Goal: Task Accomplishment & Management: Use online tool/utility

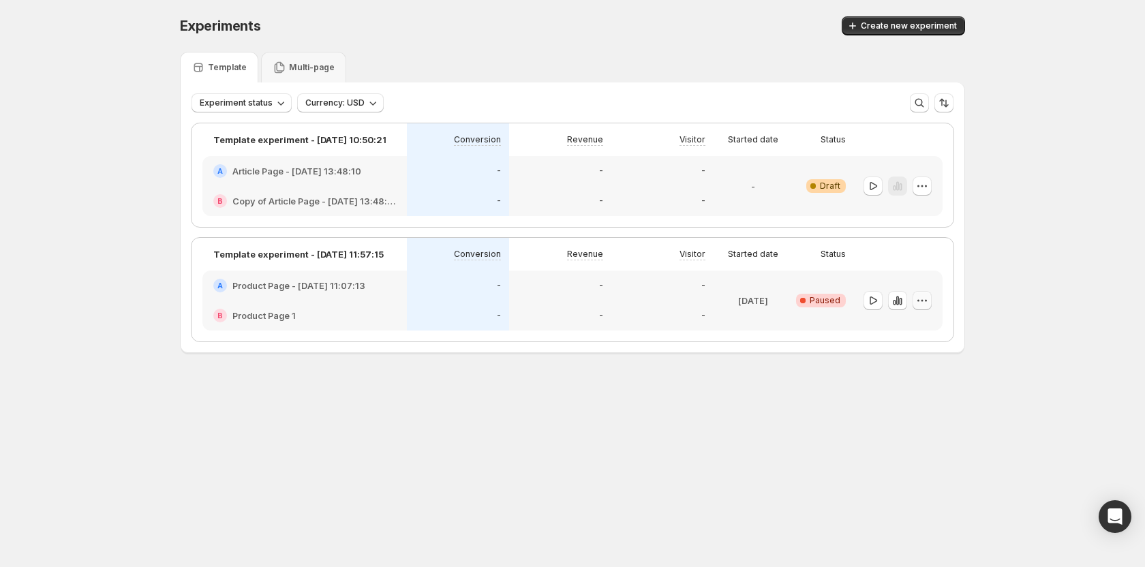
click at [920, 302] on icon "button" at bounding box center [922, 301] width 14 height 14
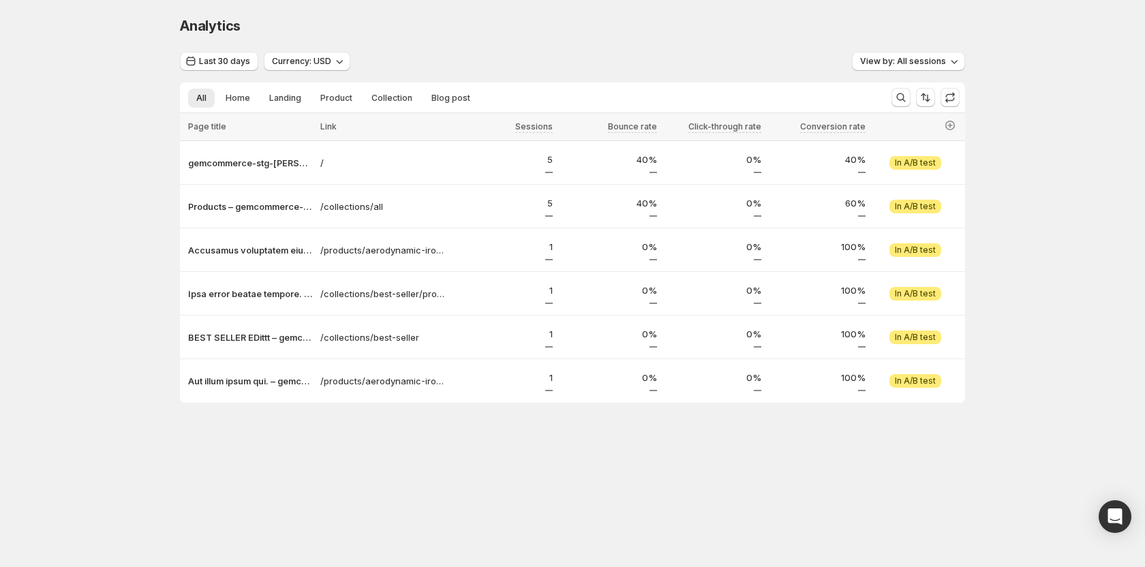
click at [115, 182] on div "Analytics. This page is ready Analytics Last 30 days Currency: USD View by: All…" at bounding box center [572, 238] width 1145 height 476
click at [222, 163] on p "gemcommerce-stg-tanya" at bounding box center [250, 163] width 124 height 14
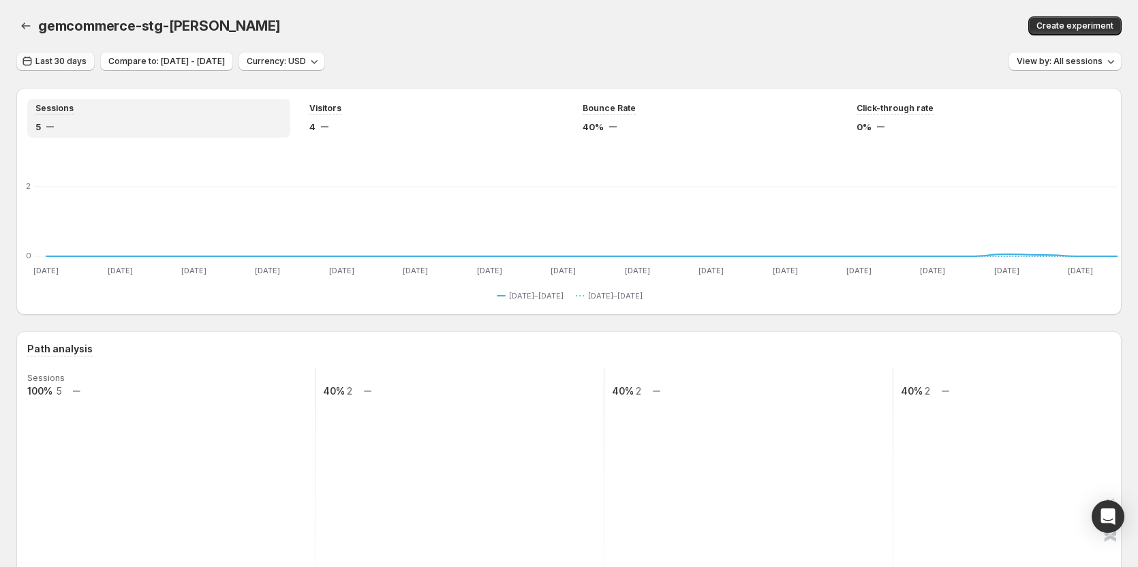
click at [65, 60] on span "Last 30 days" at bounding box center [60, 61] width 51 height 11
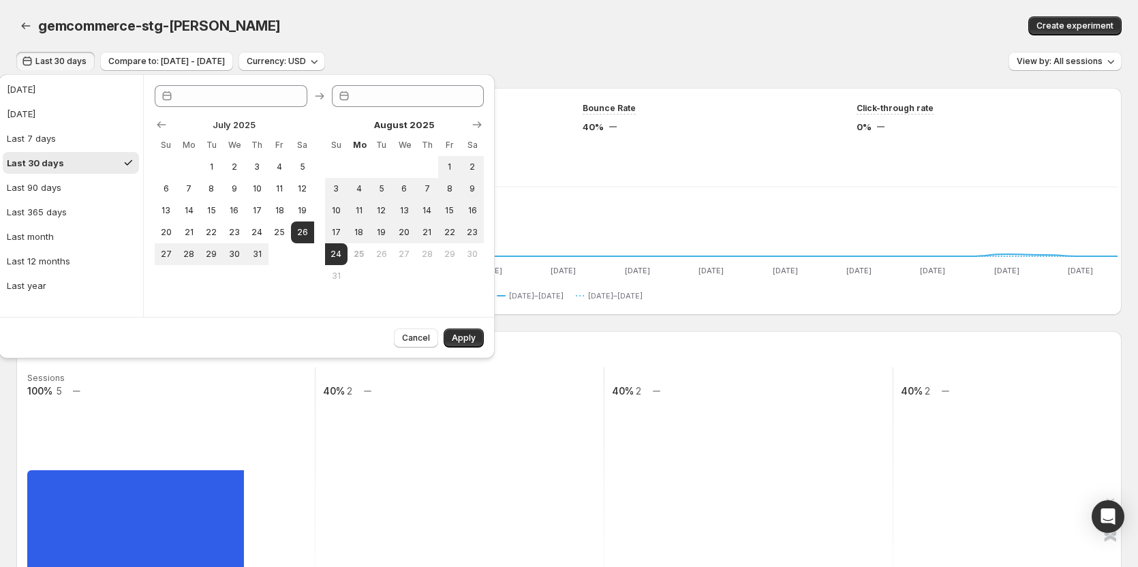
type input "**********"
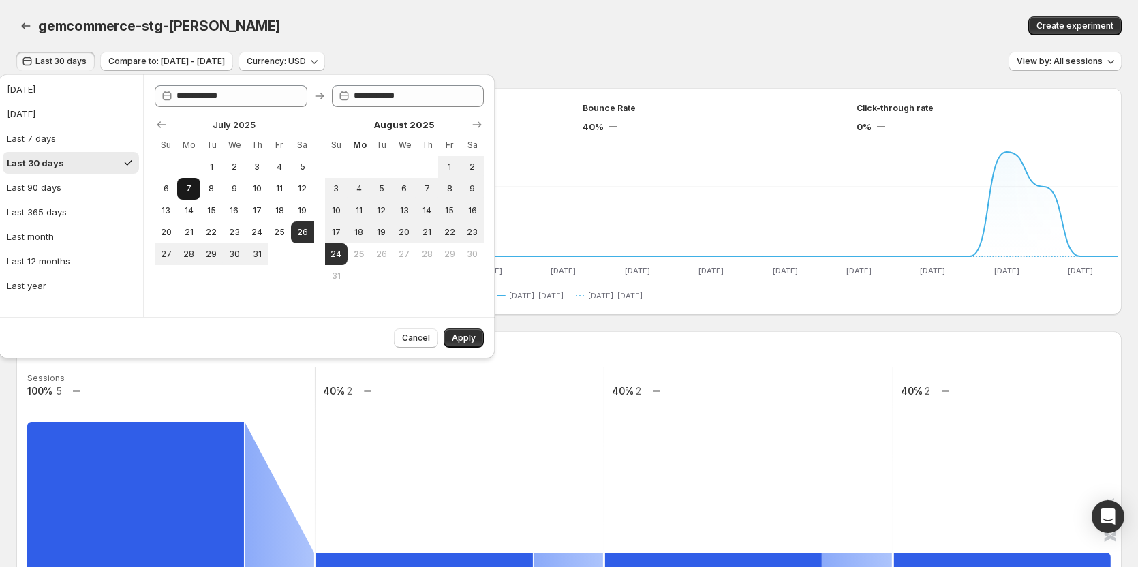
click at [196, 189] on button "7" at bounding box center [188, 189] width 22 height 22
type input "**********"
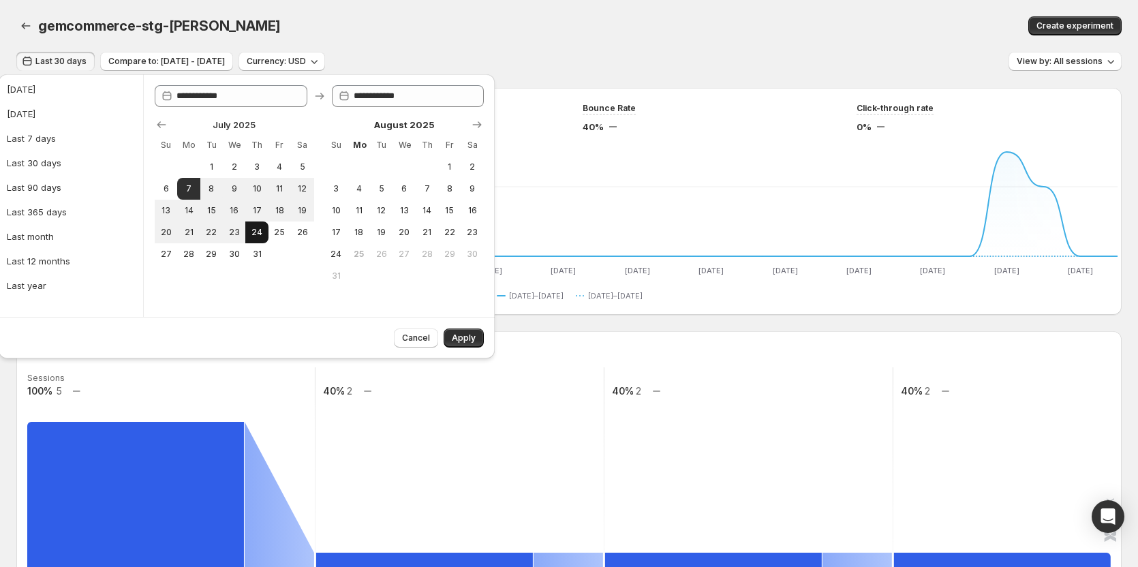
click at [247, 228] on button "24" at bounding box center [256, 232] width 22 height 22
type input "**********"
click at [465, 340] on span "Apply" at bounding box center [464, 338] width 24 height 11
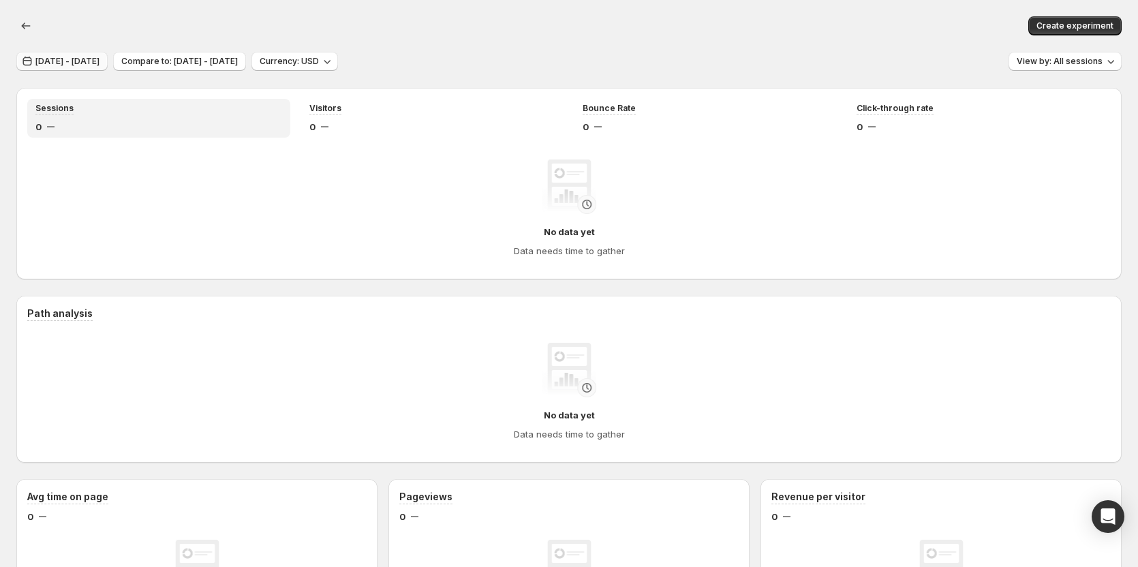
click at [97, 59] on span "Jul 07, 2025 - Jul 24, 2025" at bounding box center [67, 61] width 64 height 11
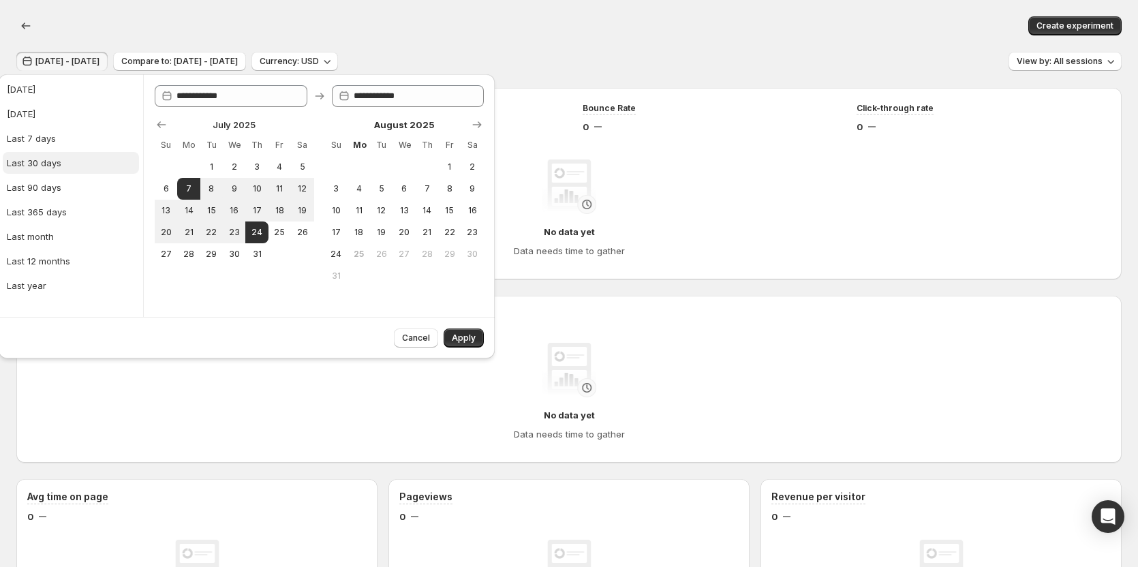
click at [42, 162] on div "Last 30 days" at bounding box center [34, 163] width 55 height 14
type input "**********"
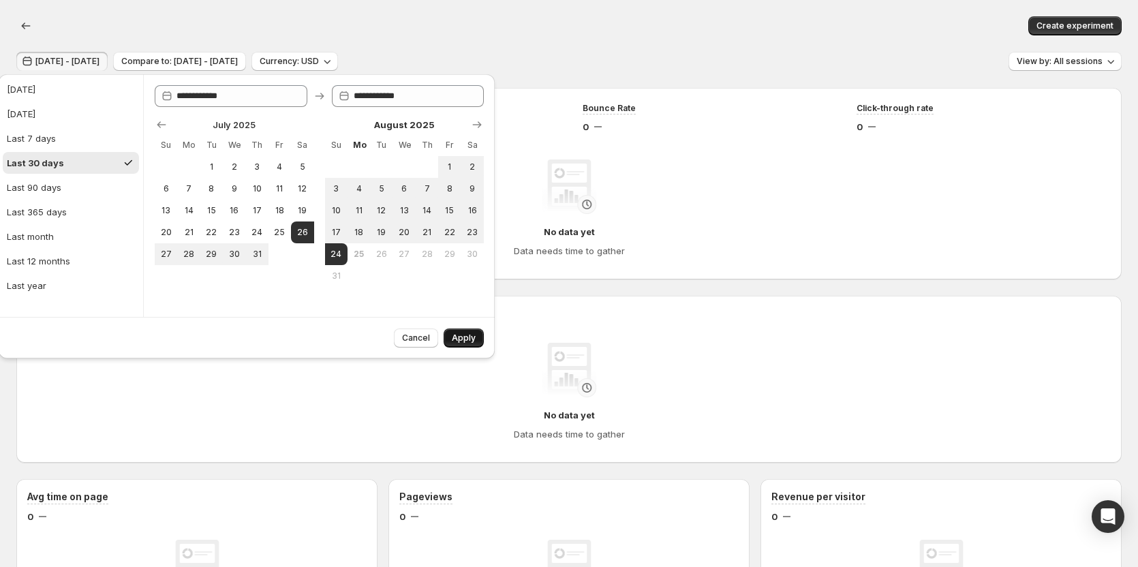
click at [472, 343] on span "Apply" at bounding box center [464, 338] width 24 height 11
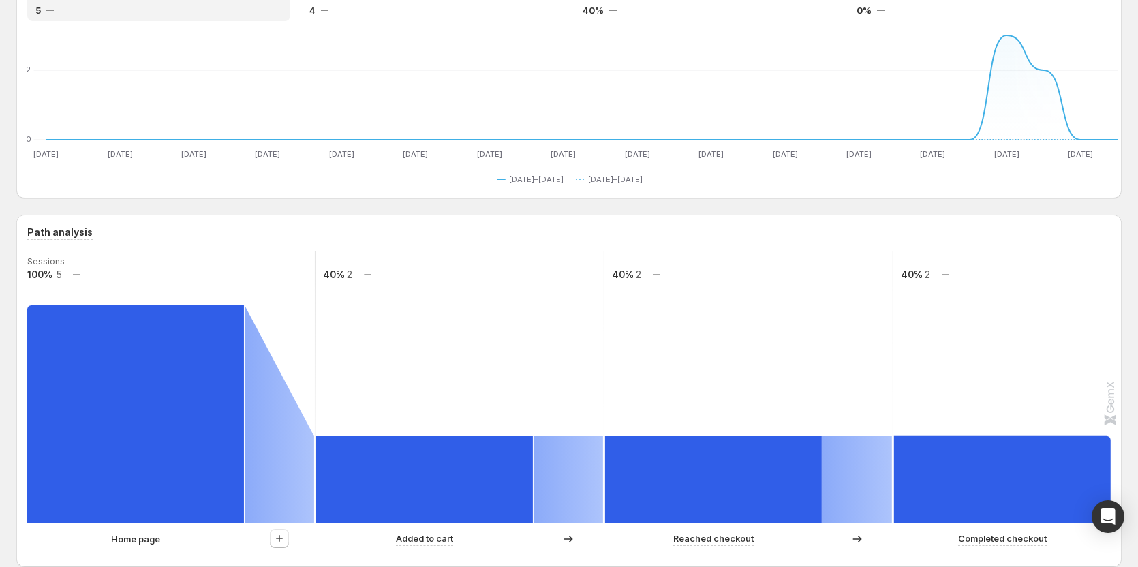
scroll to position [136, 0]
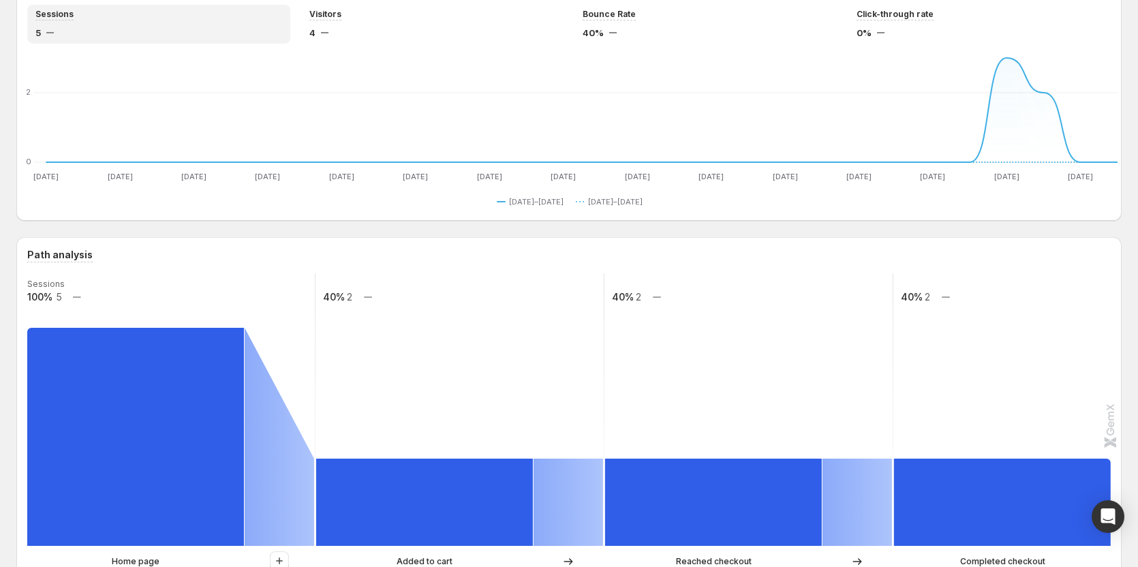
scroll to position [136, 0]
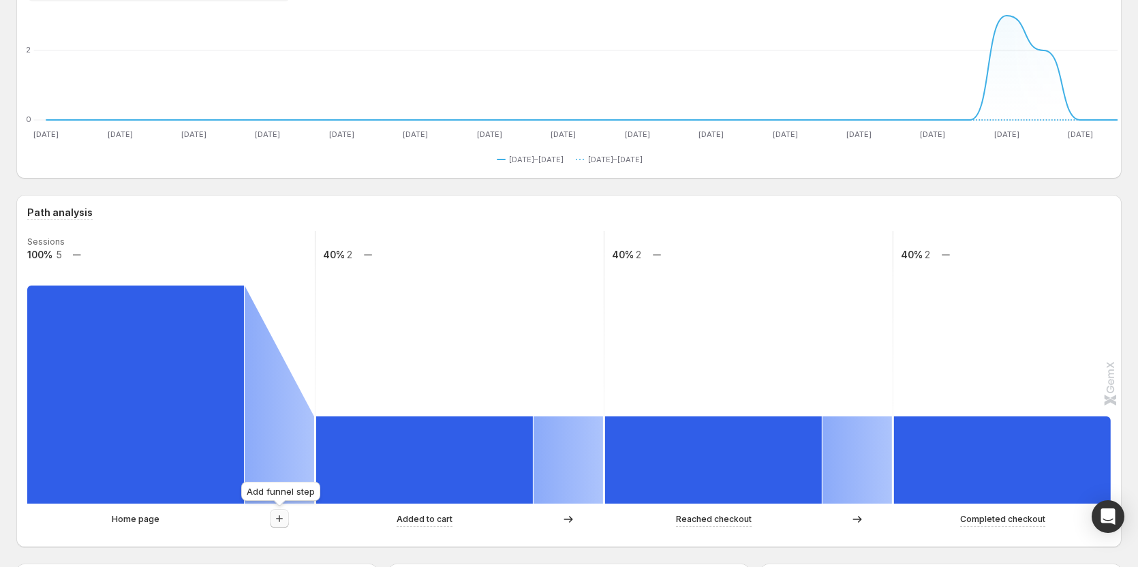
click at [279, 518] on icon "button" at bounding box center [279, 518] width 7 height 7
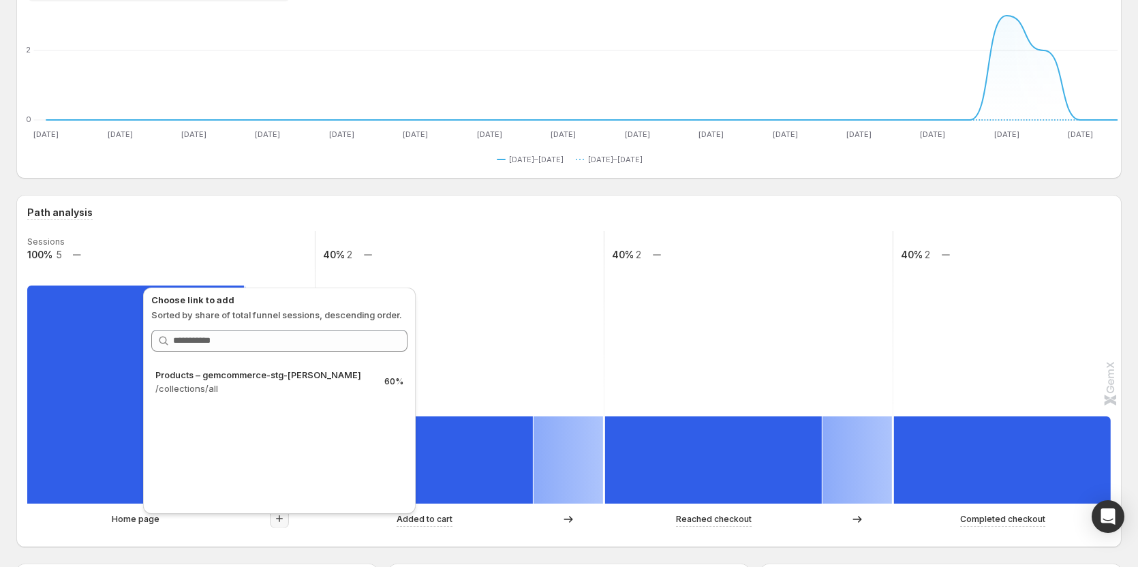
click at [325, 530] on div "Home page Added to cart Reached checkout Completed checkout" at bounding box center [567, 522] width 1081 height 27
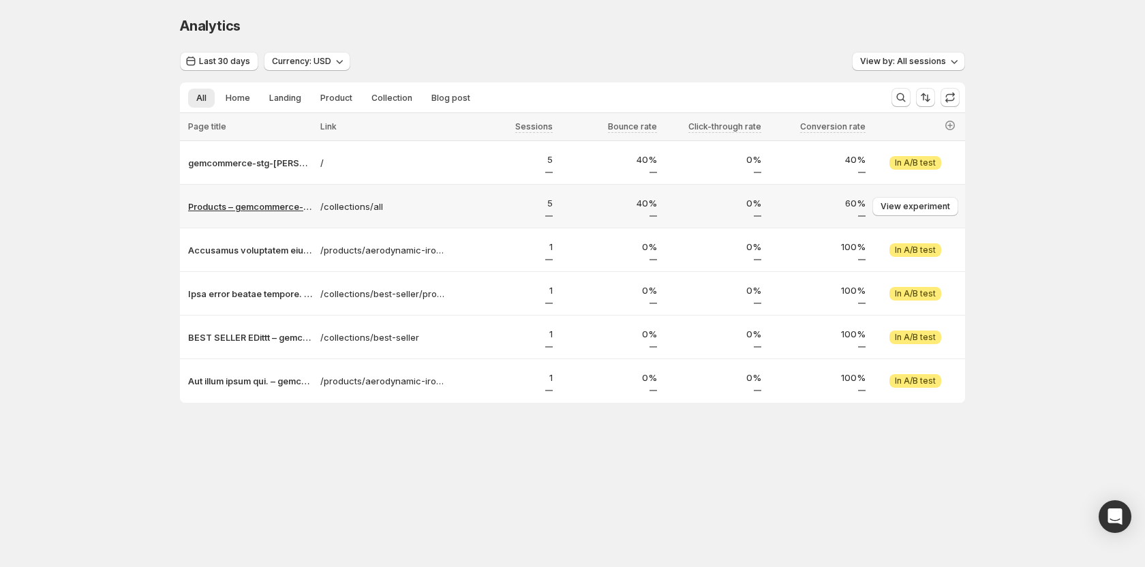
click at [244, 204] on p "Products – gemcommerce-stg-[PERSON_NAME]" at bounding box center [250, 207] width 124 height 14
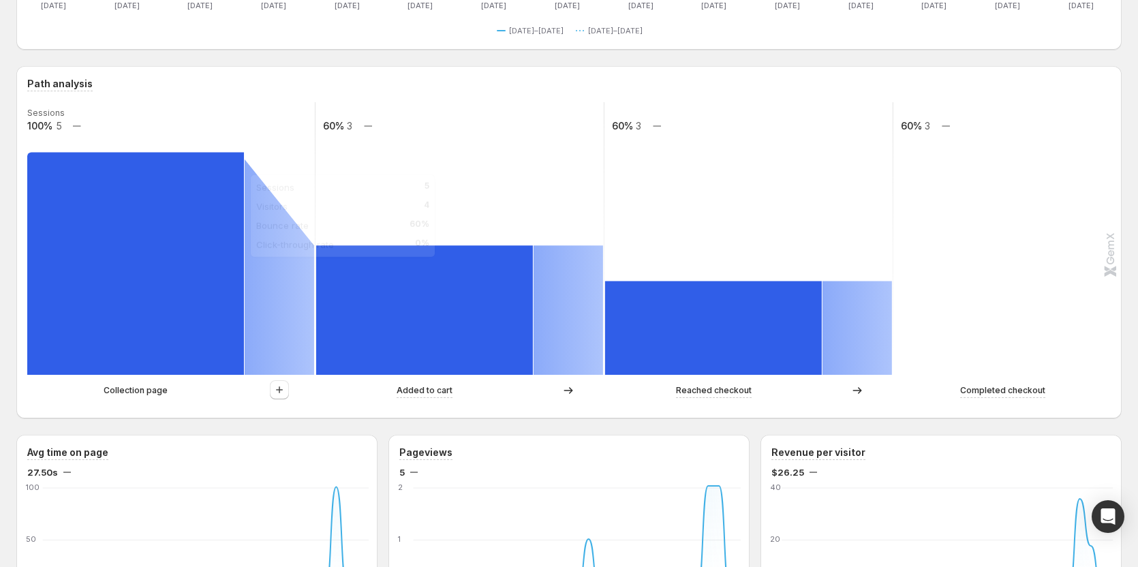
scroll to position [273, 0]
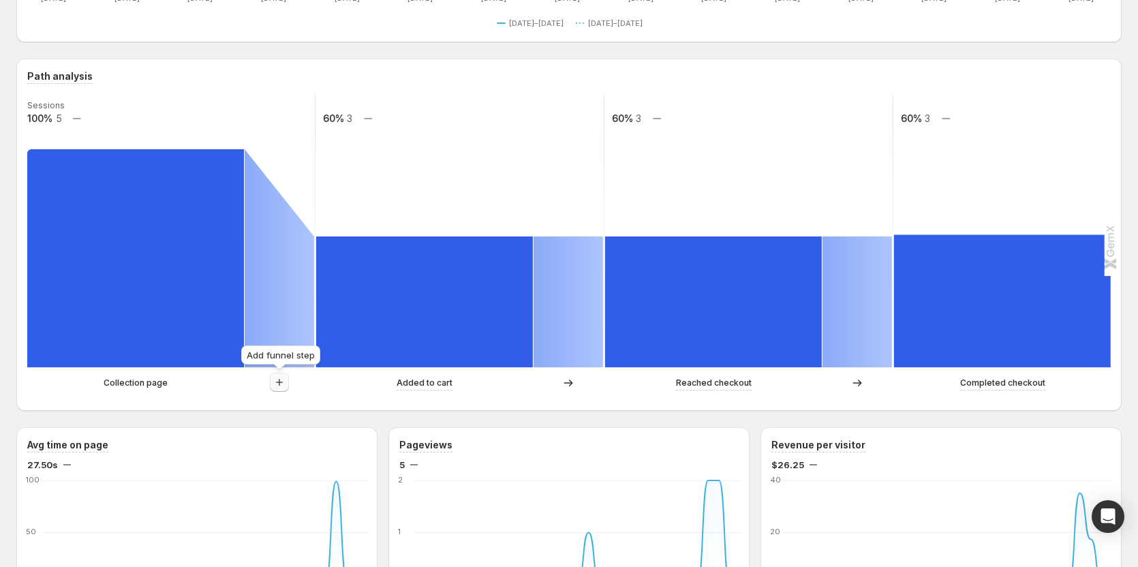
click at [275, 380] on icon "button" at bounding box center [280, 382] width 14 height 14
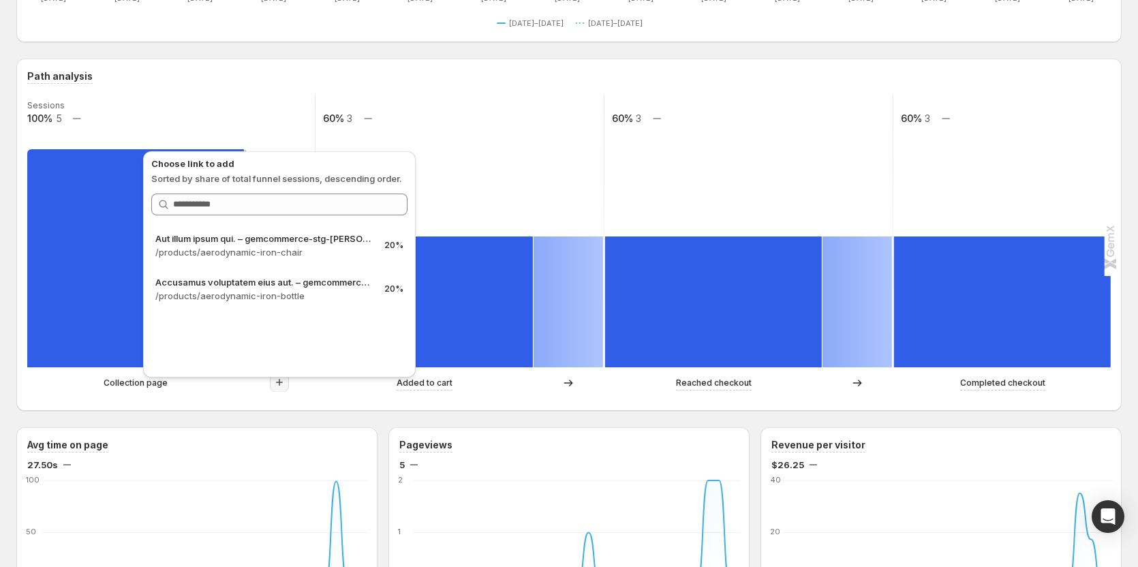
click at [16, 350] on div "Path analysis Sessions 100% 5 60% 3 60% 3 60% 3 Collection page Added to cart R…" at bounding box center [568, 235] width 1105 height 352
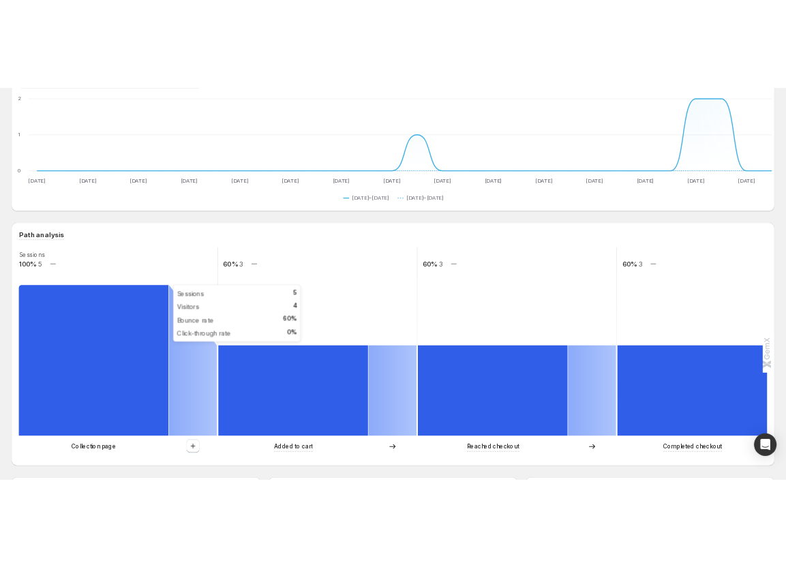
scroll to position [0, 0]
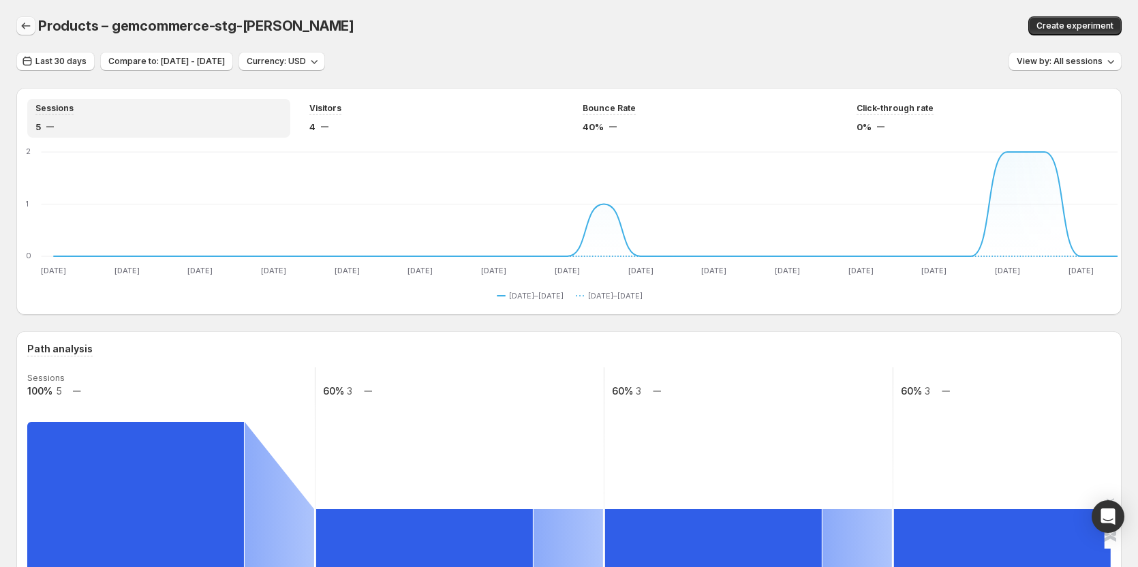
click at [26, 27] on icon "button" at bounding box center [26, 26] width 14 height 14
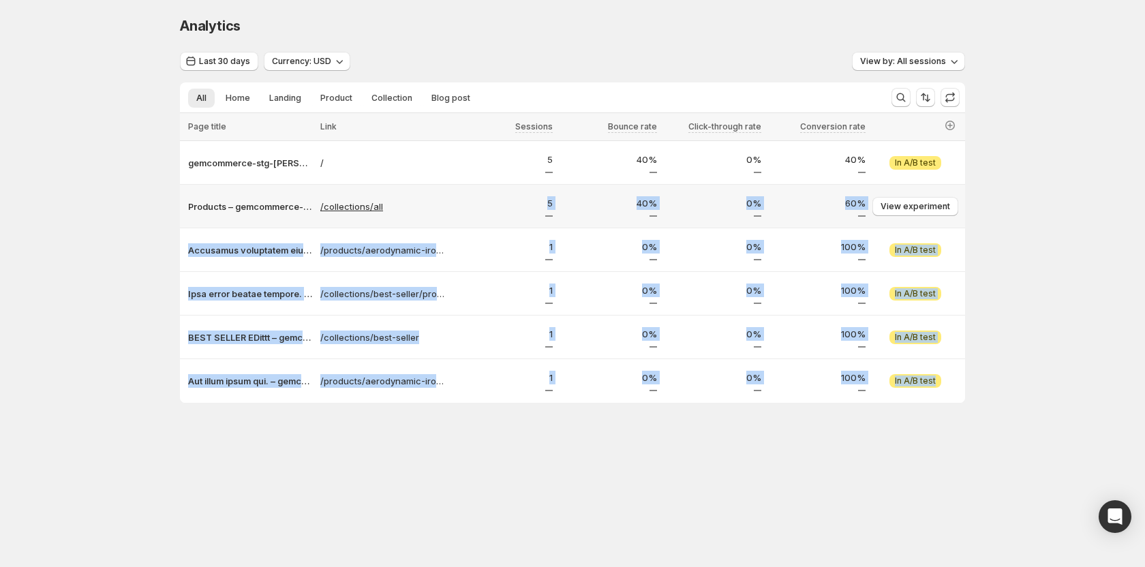
drag, startPoint x: 319, startPoint y: 193, endPoint x: 394, endPoint y: 200, distance: 75.3
click at [394, 200] on tbody "gemcommerce-stg-tanya / 5 40% 0% 40% View experiment Attention In A/B test Prod…" at bounding box center [572, 272] width 785 height 262
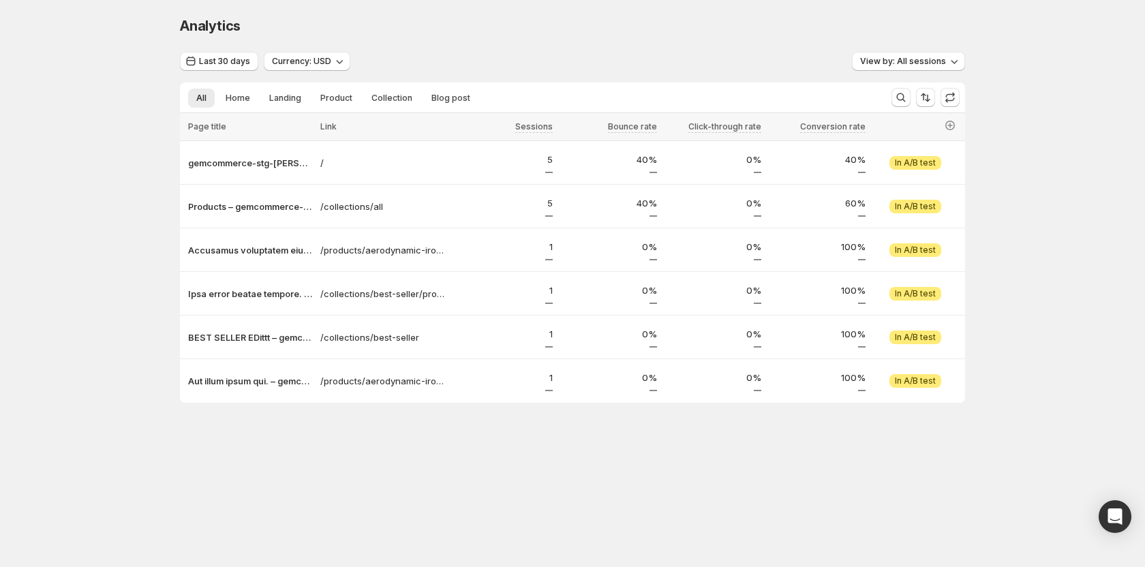
click at [99, 185] on div "Analytics. This page is ready Analytics Last 30 days Currency: USD View by: All…" at bounding box center [572, 238] width 1145 height 476
drag, startPoint x: 310, startPoint y: 196, endPoint x: 401, endPoint y: 204, distance: 91.6
click at [401, 204] on tr "Products – gemcommerce-stg-tanya /collections/all 5 40% 0% 60% View experiment …" at bounding box center [572, 207] width 785 height 44
copy tr "g-tanya /collections/all"
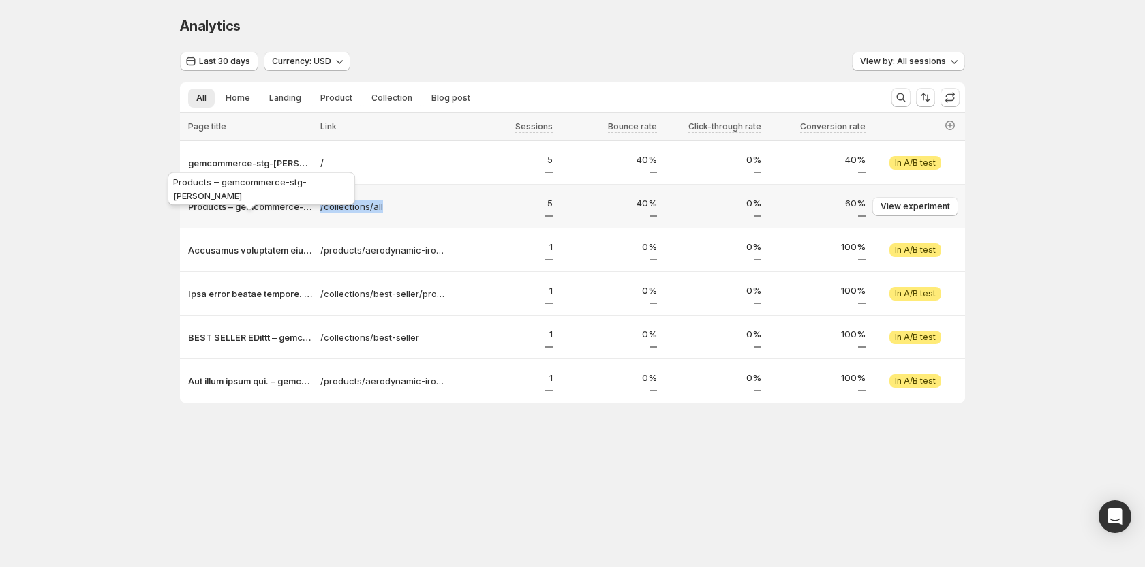
click at [247, 208] on p "Products – gemcommerce-stg-[PERSON_NAME]" at bounding box center [250, 207] width 124 height 14
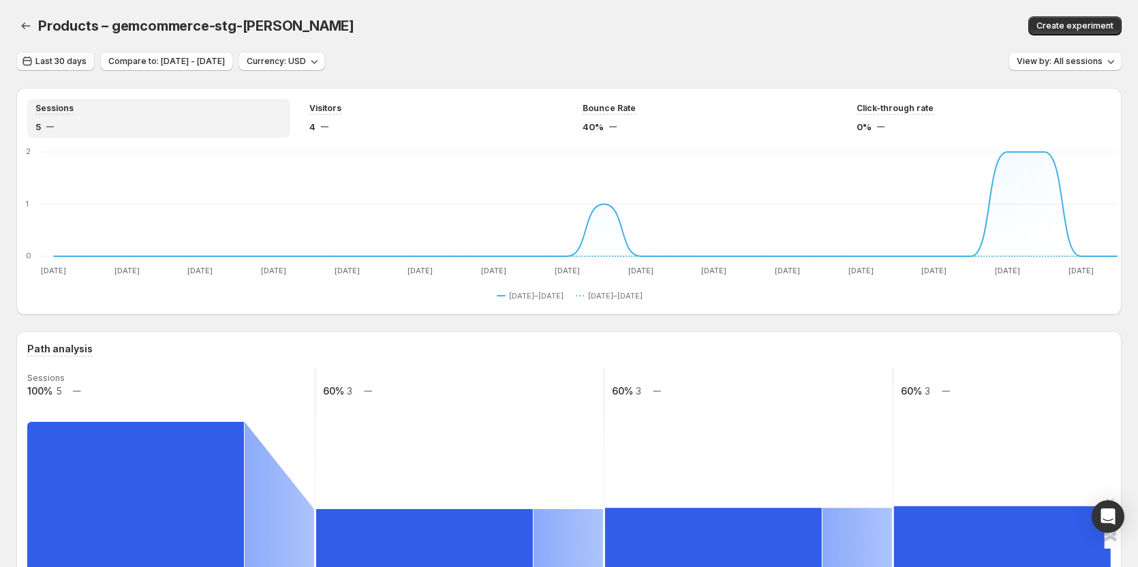
click at [65, 60] on span "Last 30 days" at bounding box center [60, 61] width 51 height 11
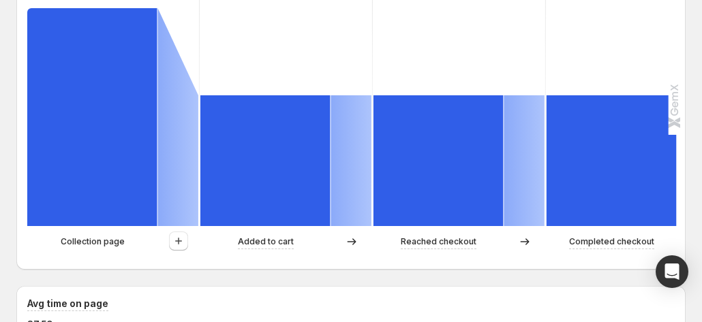
scroll to position [477, 0]
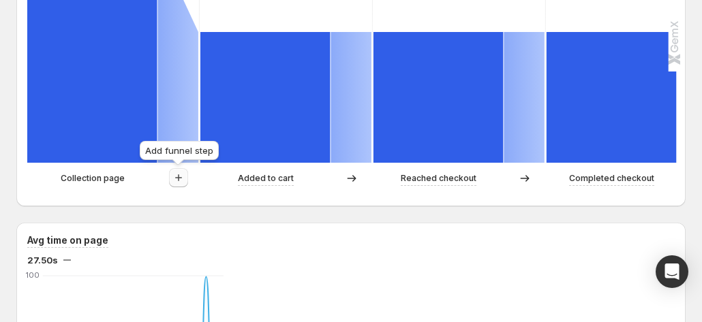
click at [179, 179] on icon "button" at bounding box center [178, 177] width 7 height 7
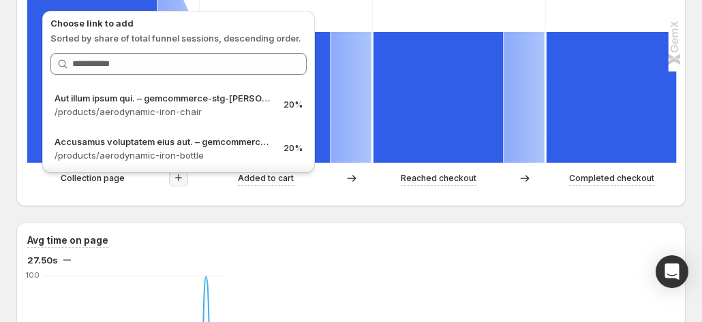
click at [173, 182] on icon "button" at bounding box center [179, 178] width 14 height 14
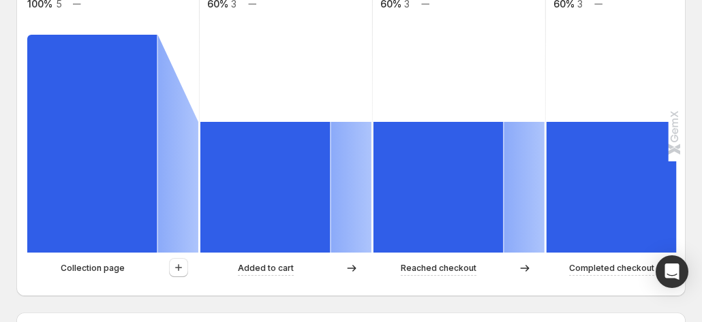
scroll to position [409, 0]
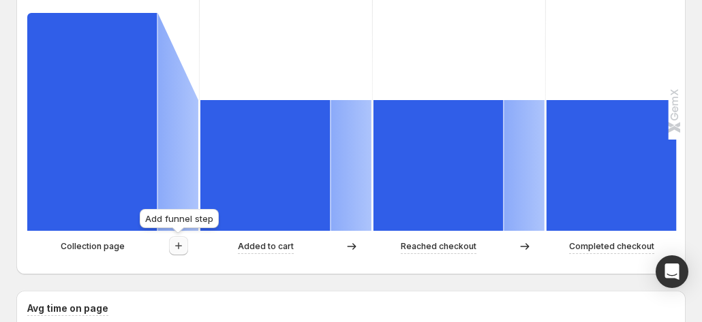
click at [184, 253] on button "button" at bounding box center [178, 245] width 19 height 19
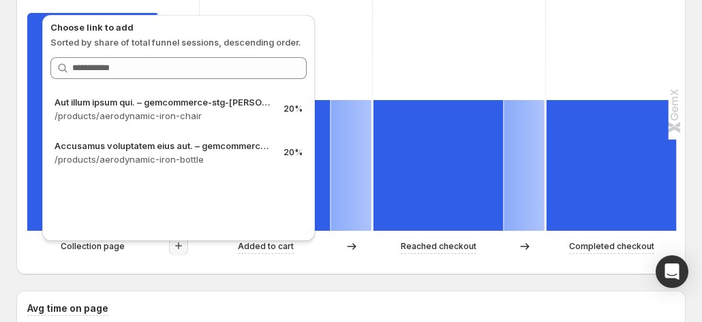
click at [134, 261] on div "Collection page Added to cart Reached checkout Completed checkout" at bounding box center [349, 249] width 645 height 27
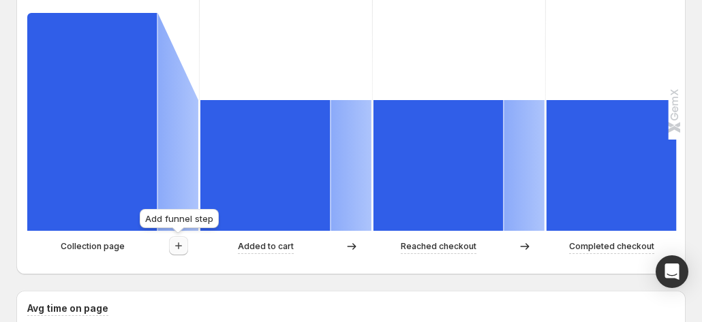
click at [176, 241] on icon "button" at bounding box center [179, 246] width 14 height 14
